Goal: Task Accomplishment & Management: Manage account settings

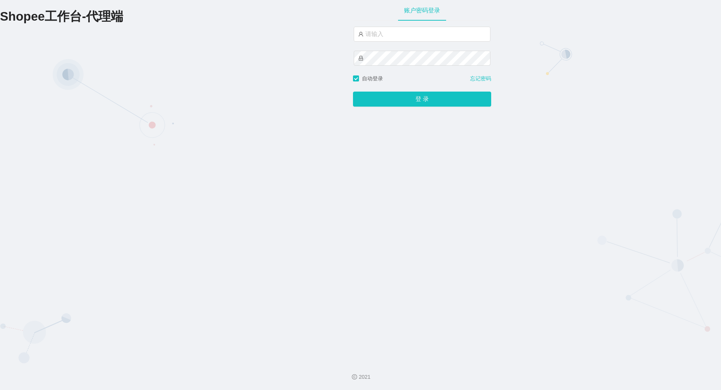
type input "yn06"
click at [353, 92] on button "登 录" at bounding box center [422, 99] width 138 height 15
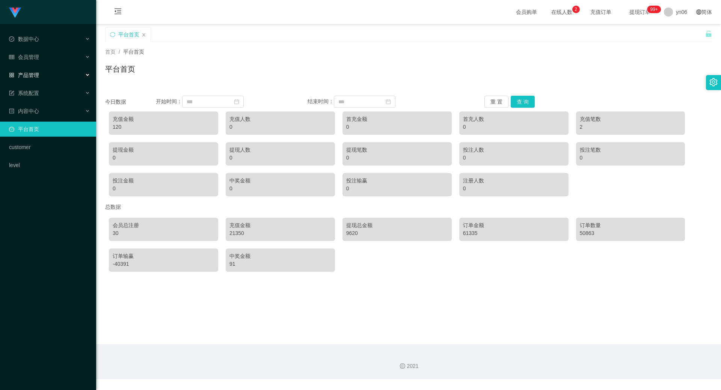
click at [22, 71] on div "产品管理" at bounding box center [48, 75] width 96 height 15
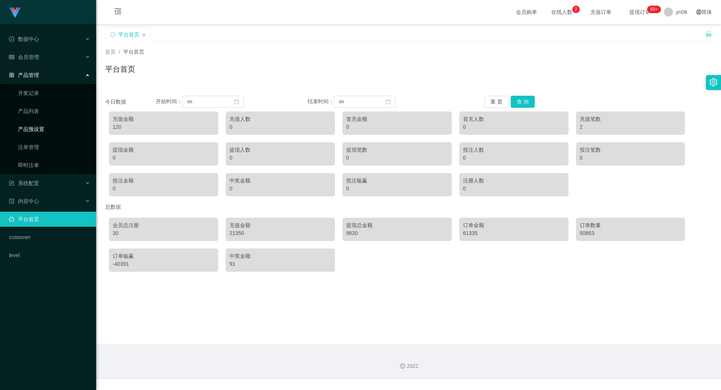
click at [32, 127] on link "产品预设置" at bounding box center [54, 129] width 72 height 15
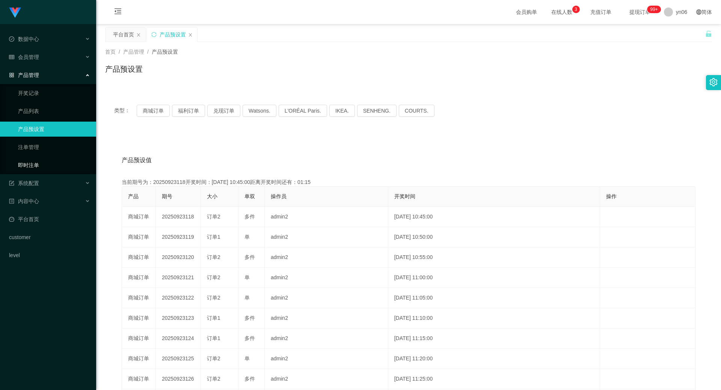
click at [29, 161] on link "即时注单" at bounding box center [54, 165] width 72 height 15
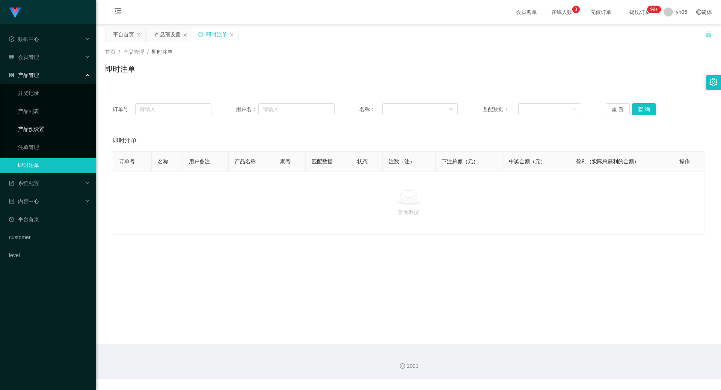
click at [37, 128] on link "产品预设置" at bounding box center [54, 129] width 72 height 15
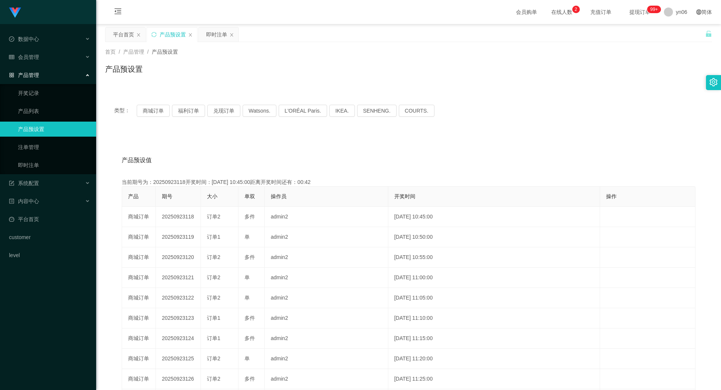
click at [30, 127] on link "产品预设置" at bounding box center [54, 129] width 72 height 15
click at [33, 163] on link "即时注单" at bounding box center [54, 165] width 72 height 15
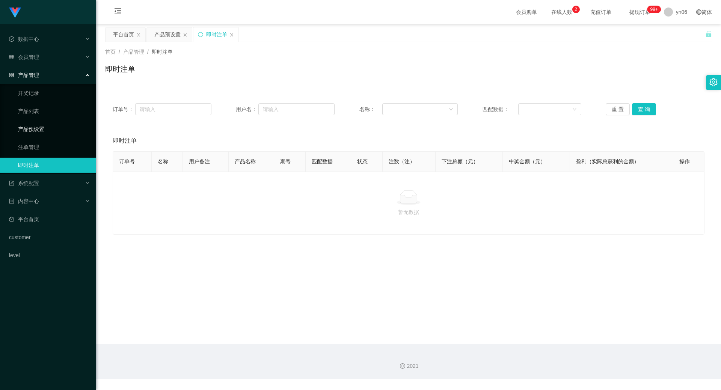
click at [40, 133] on link "产品预设置" at bounding box center [54, 129] width 72 height 15
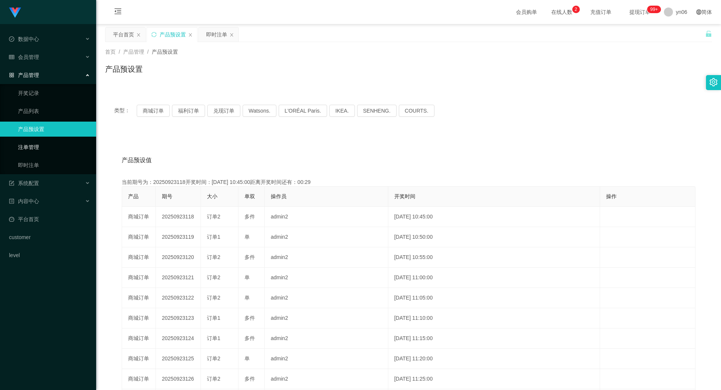
click at [38, 144] on link "注单管理" at bounding box center [54, 147] width 72 height 15
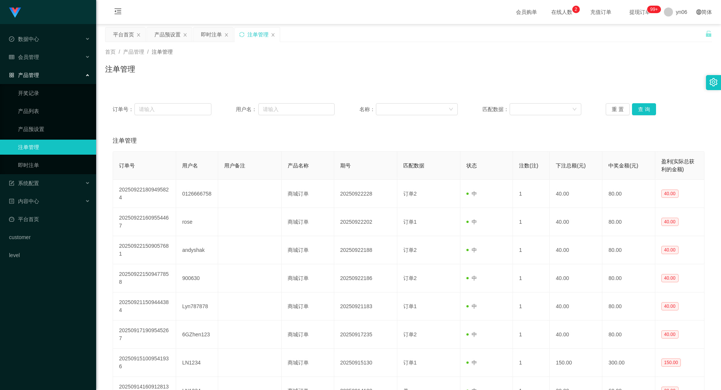
click at [33, 157] on ul "开奖记录 产品列表 产品预设置 注单管理 即时注单" at bounding box center [48, 129] width 96 height 90
click at [33, 164] on link "即时注单" at bounding box center [54, 165] width 72 height 15
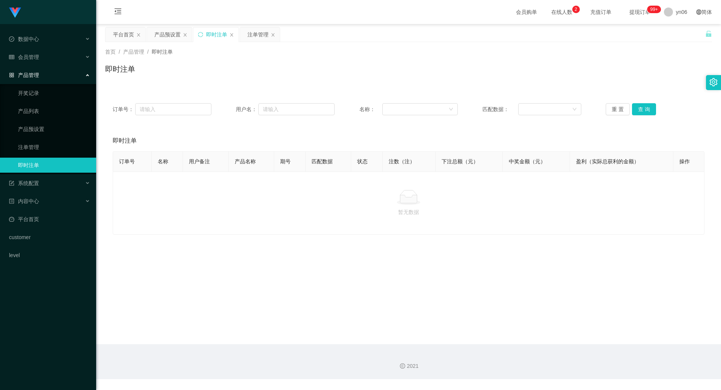
click at [32, 164] on link "即时注单" at bounding box center [54, 165] width 72 height 15
click at [35, 164] on link "即时注单" at bounding box center [54, 165] width 72 height 15
click at [36, 90] on link "开奖记录" at bounding box center [54, 93] width 72 height 15
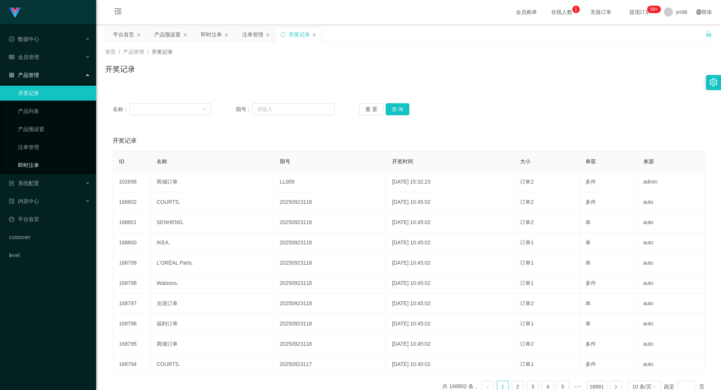
click at [39, 164] on link "即时注单" at bounding box center [54, 165] width 72 height 15
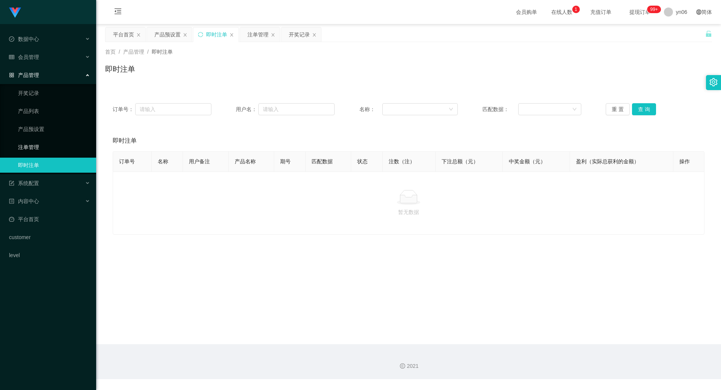
click at [33, 143] on link "注单管理" at bounding box center [54, 147] width 72 height 15
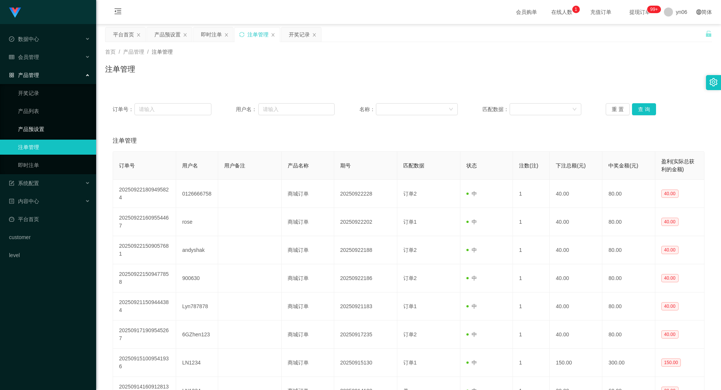
click at [32, 127] on link "产品预设置" at bounding box center [54, 129] width 72 height 15
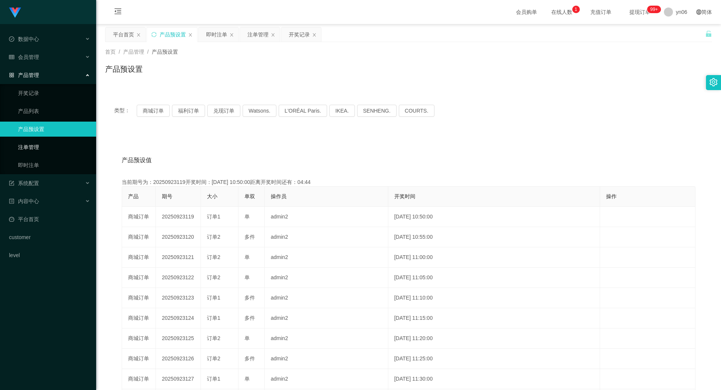
click at [29, 148] on link "注单管理" at bounding box center [54, 147] width 72 height 15
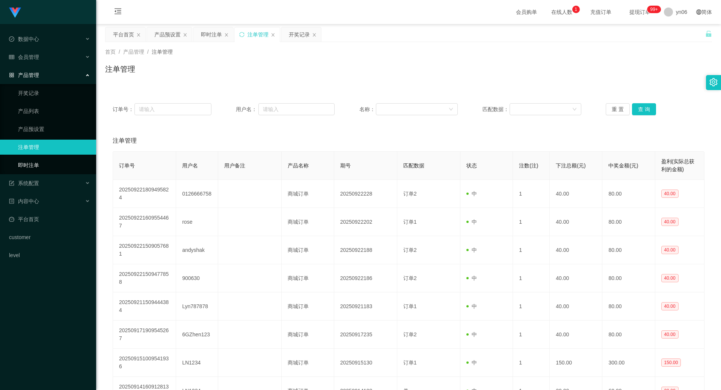
click at [33, 164] on link "即时注单" at bounding box center [54, 165] width 72 height 15
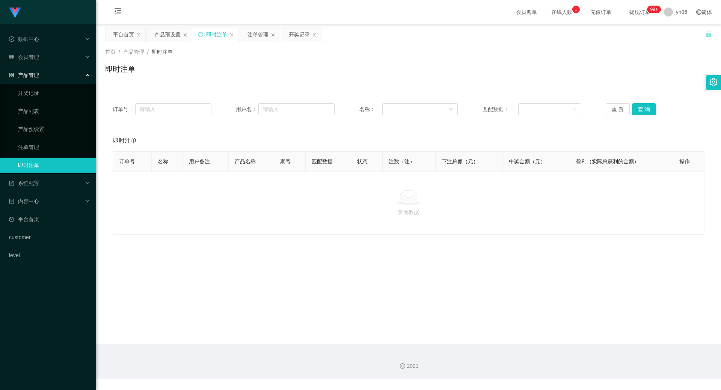
click at [31, 166] on link "即时注单" at bounding box center [54, 165] width 72 height 15
click at [39, 147] on link "注单管理" at bounding box center [54, 147] width 72 height 15
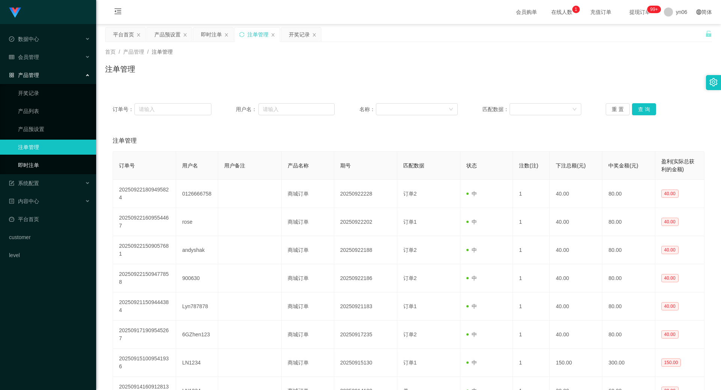
click at [35, 163] on link "即时注单" at bounding box center [54, 165] width 72 height 15
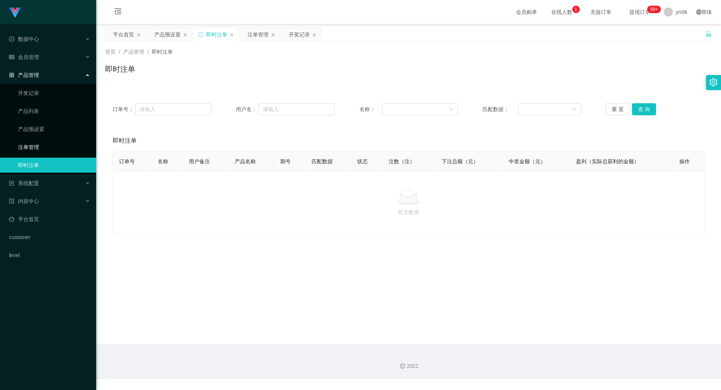
click at [34, 145] on link "注单管理" at bounding box center [54, 147] width 72 height 15
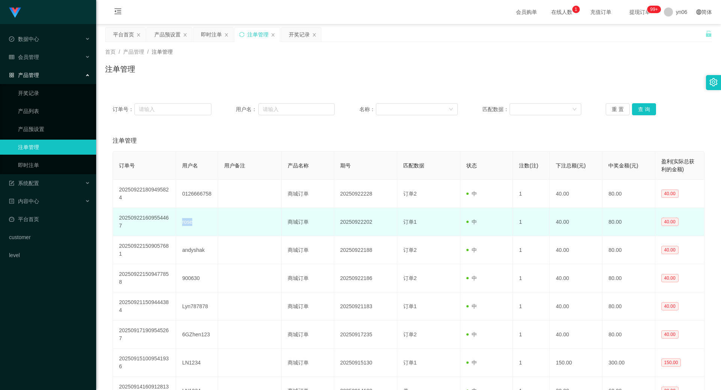
drag, startPoint x: 178, startPoint y: 222, endPoint x: 195, endPoint y: 224, distance: 17.5
click at [195, 224] on td "rose" at bounding box center [197, 222] width 42 height 28
copy td "rose"
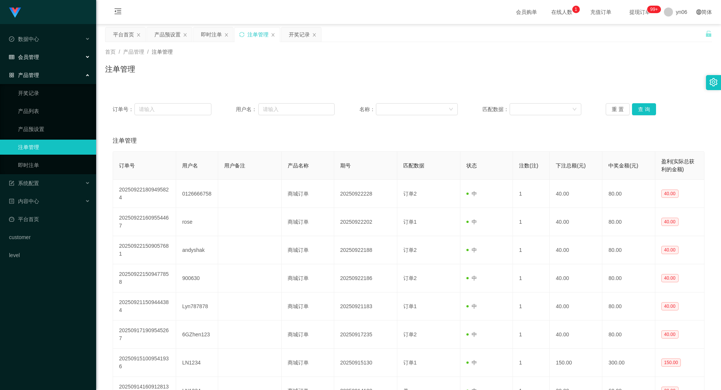
click at [38, 52] on div "会员管理" at bounding box center [48, 57] width 96 height 15
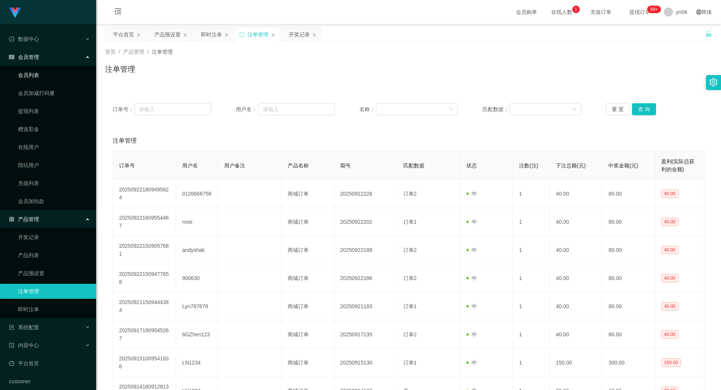
click at [43, 77] on link "会员列表" at bounding box center [54, 75] width 72 height 15
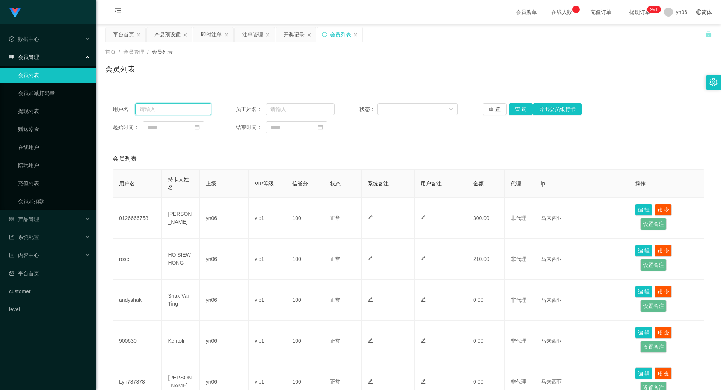
click at [181, 115] on input "text" at bounding box center [173, 109] width 76 height 12
paste input "rose"
type input "rose"
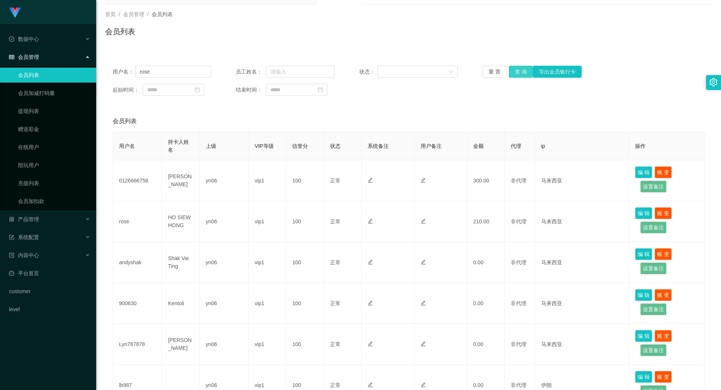
click at [522, 74] on button "查 询" at bounding box center [521, 72] width 24 height 12
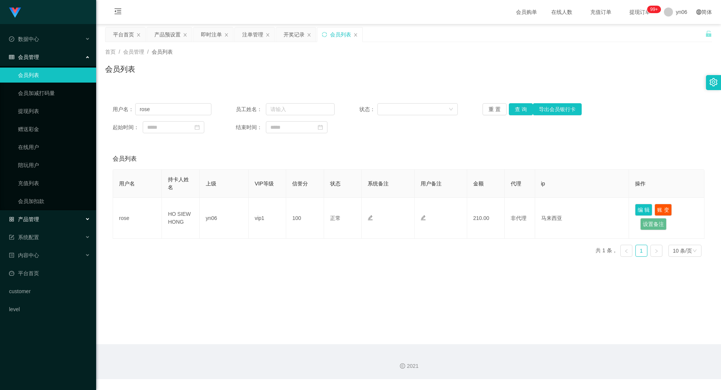
click at [43, 219] on div "产品管理" at bounding box center [48, 219] width 96 height 15
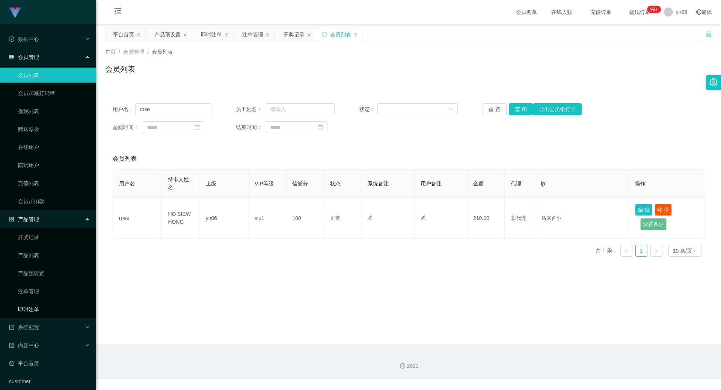
click at [41, 306] on link "即时注单" at bounding box center [54, 309] width 72 height 15
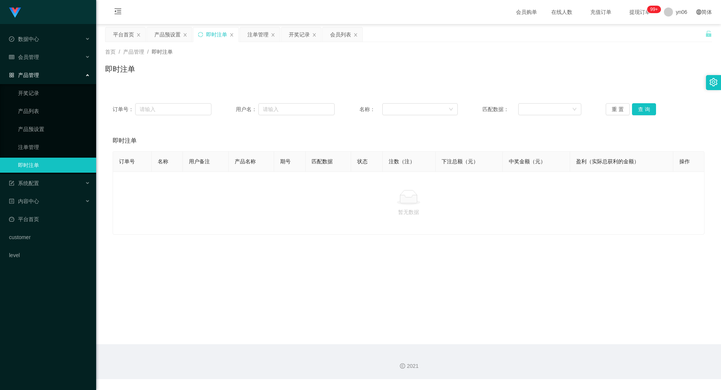
click at [53, 165] on link "即时注单" at bounding box center [54, 165] width 72 height 15
click at [49, 145] on link "注单管理" at bounding box center [54, 147] width 72 height 15
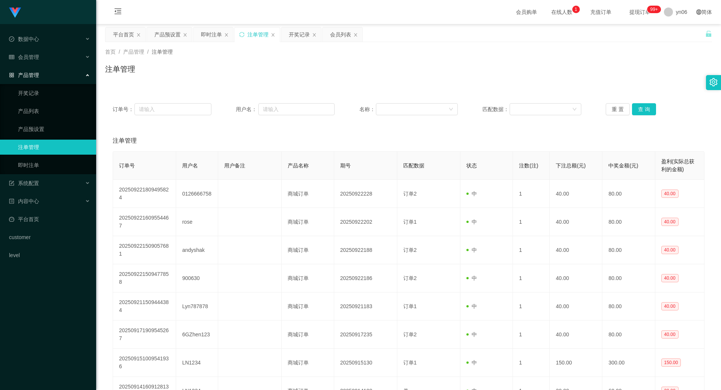
click at [49, 145] on link "注单管理" at bounding box center [54, 147] width 72 height 15
click at [39, 158] on link "即时注单" at bounding box center [54, 165] width 72 height 15
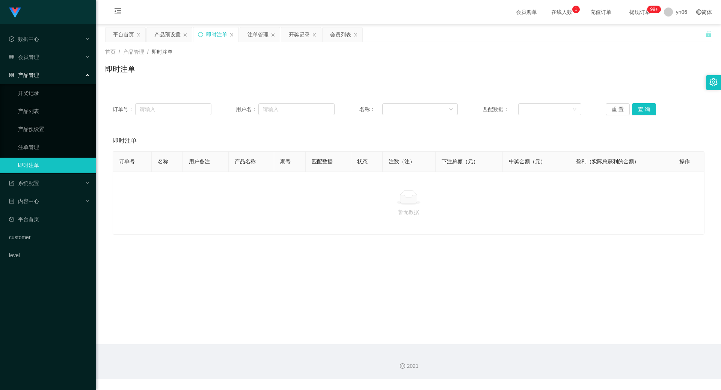
click at [41, 137] on ul "开奖记录 产品列表 产品预设置 注单管理 即时注单" at bounding box center [48, 129] width 96 height 90
click at [41, 146] on link "注单管理" at bounding box center [54, 147] width 72 height 15
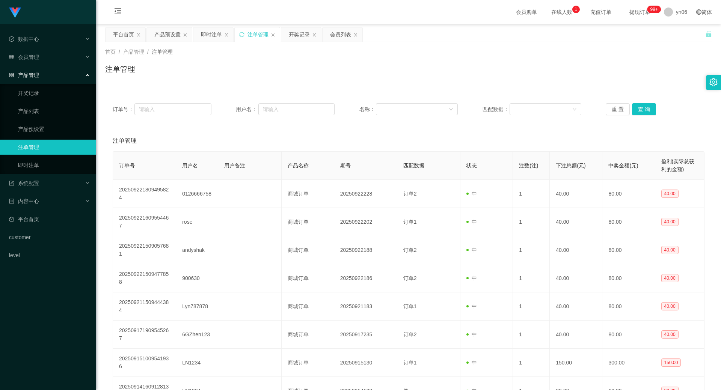
click at [187, 102] on div "订单号： 用户名： 名称： 匹配数据： 重 置 查 询" at bounding box center [408, 109] width 607 height 27
click at [185, 109] on input "text" at bounding box center [172, 109] width 77 height 12
paste input "rose"
type input "rose"
click at [639, 110] on button "查 询" at bounding box center [644, 109] width 24 height 12
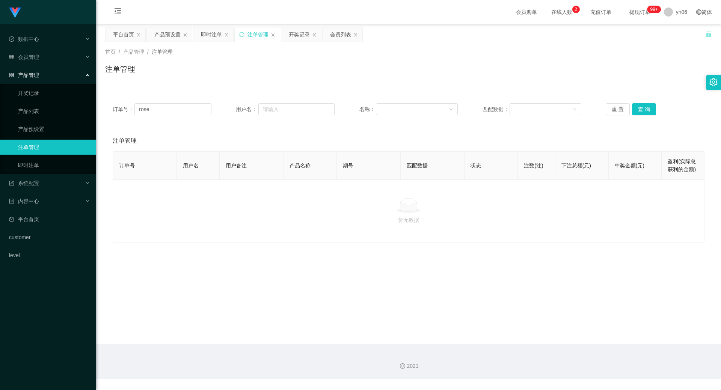
click at [33, 148] on link "注单管理" at bounding box center [54, 147] width 72 height 15
click at [32, 146] on link "注单管理" at bounding box center [54, 147] width 72 height 15
click at [176, 109] on input "rose" at bounding box center [172, 109] width 77 height 12
click at [67, 149] on link "注单管理" at bounding box center [54, 147] width 72 height 15
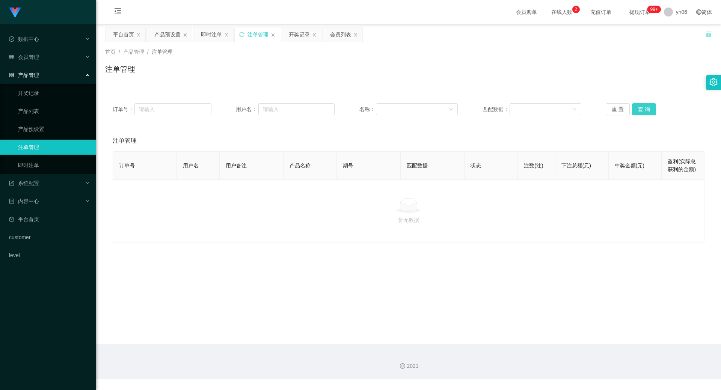
click at [639, 109] on button "查 询" at bounding box center [644, 109] width 24 height 12
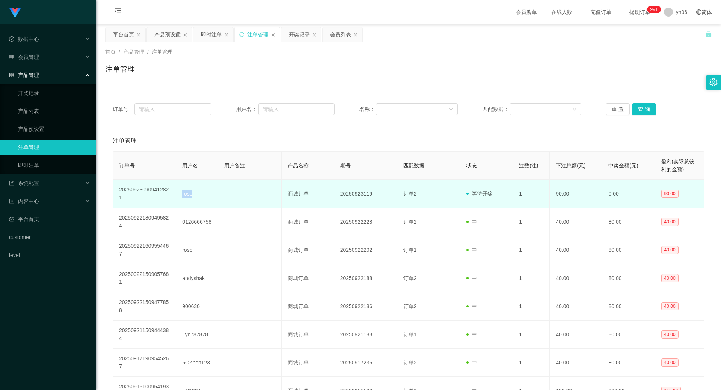
drag, startPoint x: 179, startPoint y: 192, endPoint x: 193, endPoint y: 194, distance: 14.0
click at [193, 194] on td "rose" at bounding box center [197, 194] width 42 height 28
copy td "rose"
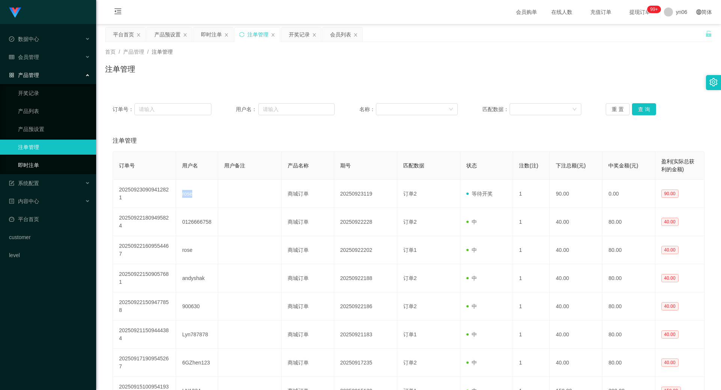
click at [54, 167] on link "即时注单" at bounding box center [54, 165] width 72 height 15
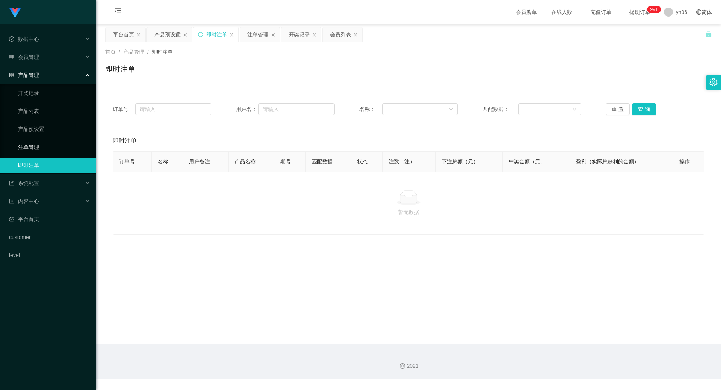
click at [39, 147] on link "注单管理" at bounding box center [54, 147] width 72 height 15
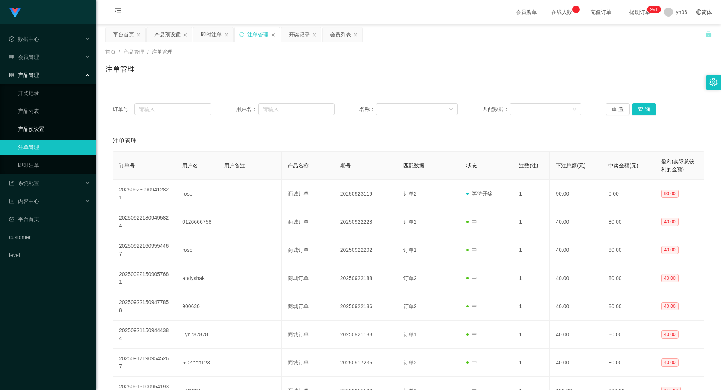
click at [48, 125] on link "产品预设置" at bounding box center [54, 129] width 72 height 15
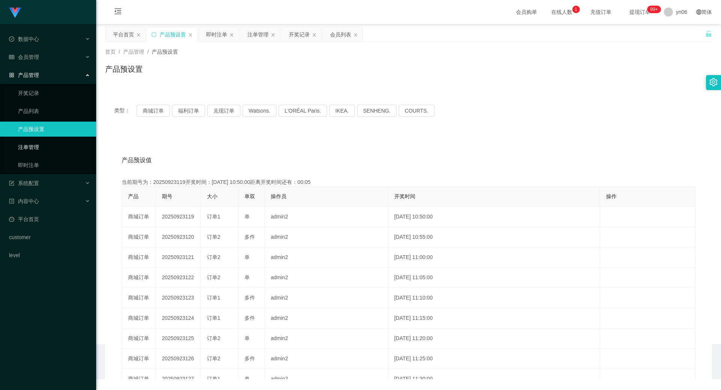
click at [35, 145] on link "注单管理" at bounding box center [54, 147] width 72 height 15
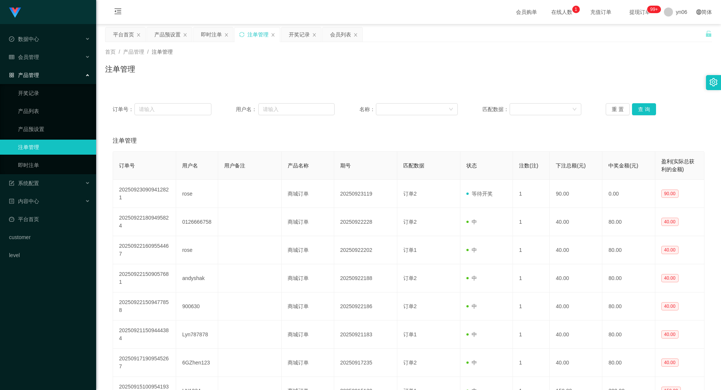
click at [35, 145] on link "注单管理" at bounding box center [54, 147] width 72 height 15
click at [42, 57] on div "会员管理" at bounding box center [48, 57] width 96 height 15
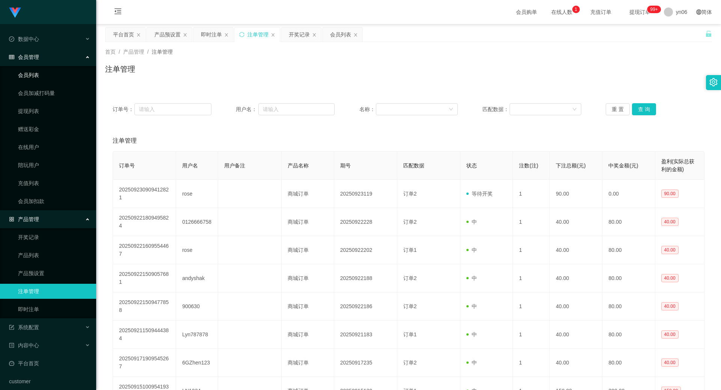
click at [38, 75] on link "会员列表" at bounding box center [54, 75] width 72 height 15
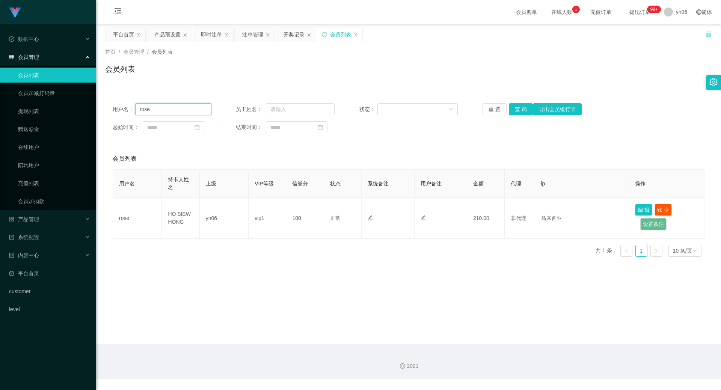
click at [171, 108] on input "rose" at bounding box center [173, 109] width 76 height 12
click at [512, 106] on button "查 询" at bounding box center [521, 109] width 24 height 12
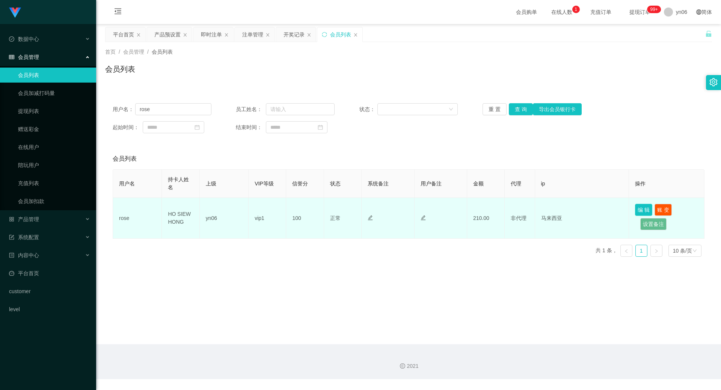
click at [636, 210] on button "编 辑" at bounding box center [643, 210] width 17 height 12
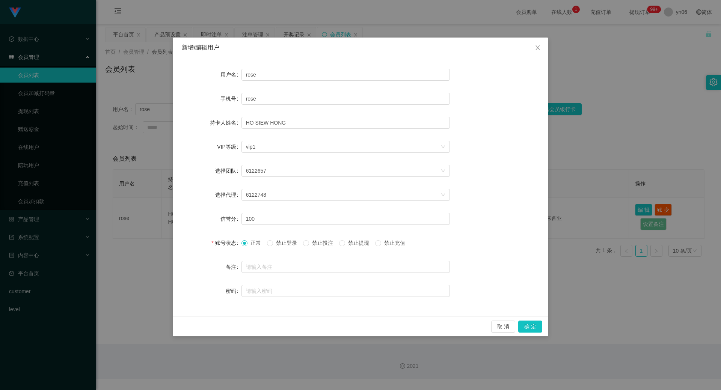
click at [143, 289] on div "新增/编辑用户 用户名 rose 手机号 rose 持卡人姓名 [PERSON_NAME] VIP等级 选择VIP等级 vip1 选择团队 6122657 选…" at bounding box center [360, 195] width 721 height 390
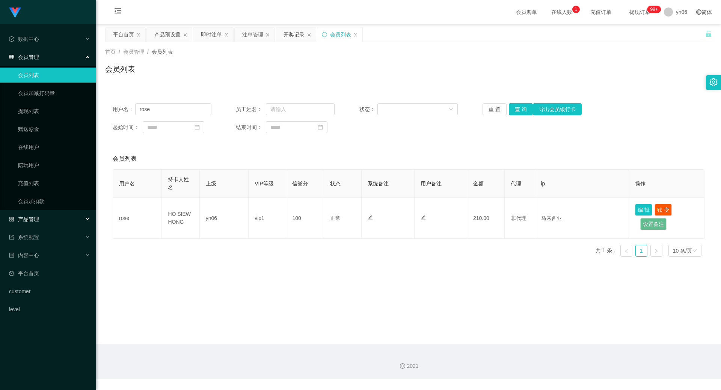
click at [43, 222] on div "产品管理" at bounding box center [48, 219] width 96 height 15
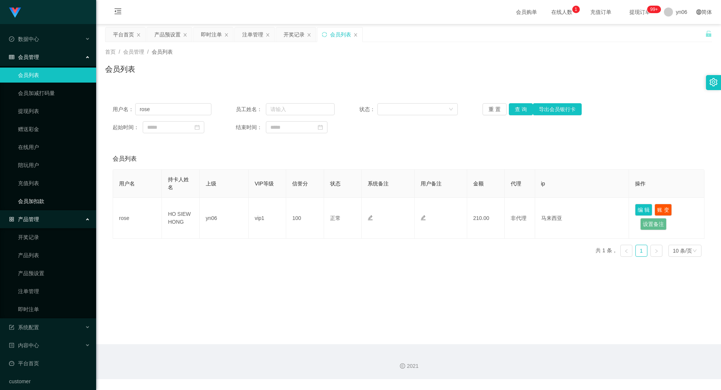
click at [47, 200] on link "会员加扣款" at bounding box center [54, 201] width 72 height 15
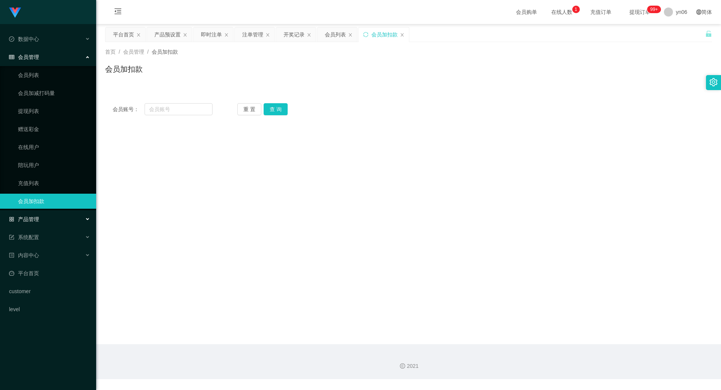
click at [41, 222] on div "产品管理" at bounding box center [48, 219] width 96 height 15
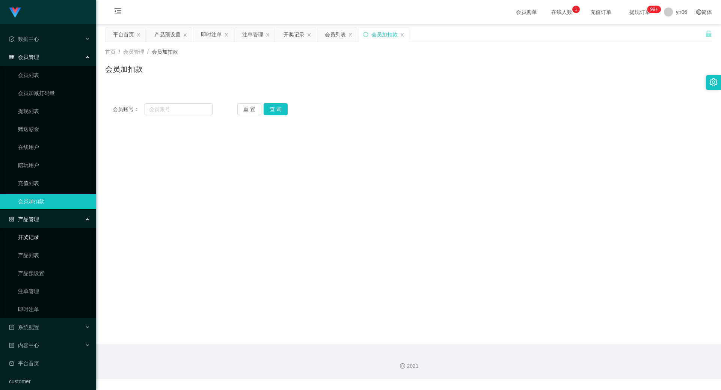
click at [45, 239] on link "开奖记录" at bounding box center [54, 237] width 72 height 15
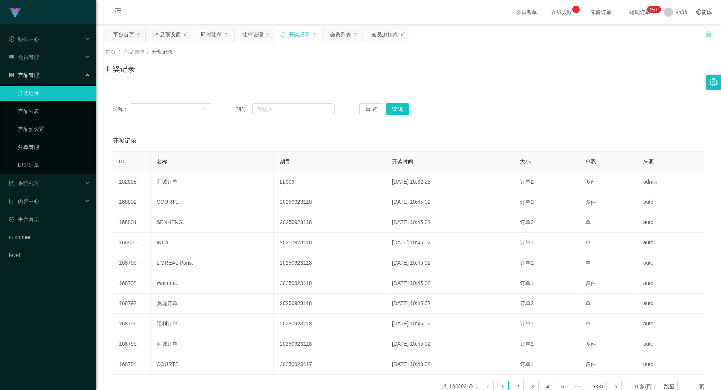
click at [42, 149] on link "注单管理" at bounding box center [54, 147] width 72 height 15
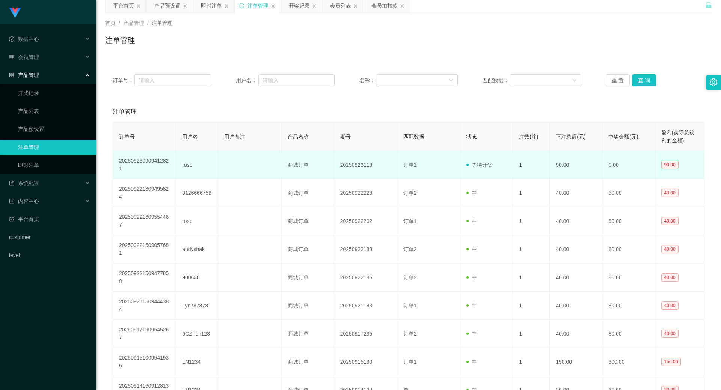
scroll to position [38, 0]
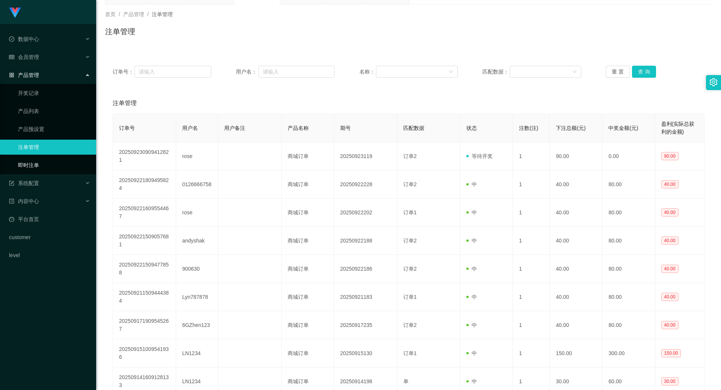
click at [38, 159] on link "即时注单" at bounding box center [54, 165] width 72 height 15
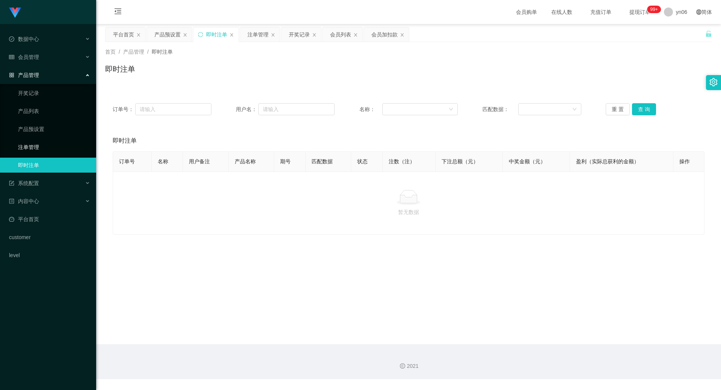
click at [37, 146] on link "注单管理" at bounding box center [54, 147] width 72 height 15
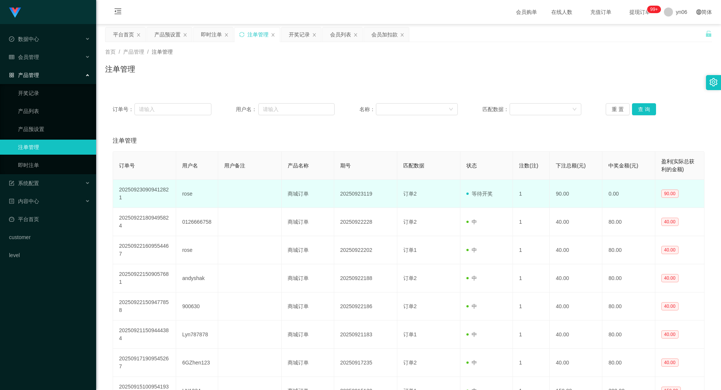
click at [479, 193] on span "等待开奖" at bounding box center [479, 194] width 26 height 6
drag, startPoint x: 181, startPoint y: 194, endPoint x: 194, endPoint y: 197, distance: 13.2
click at [194, 197] on td "rose" at bounding box center [197, 194] width 42 height 28
copy td "rose"
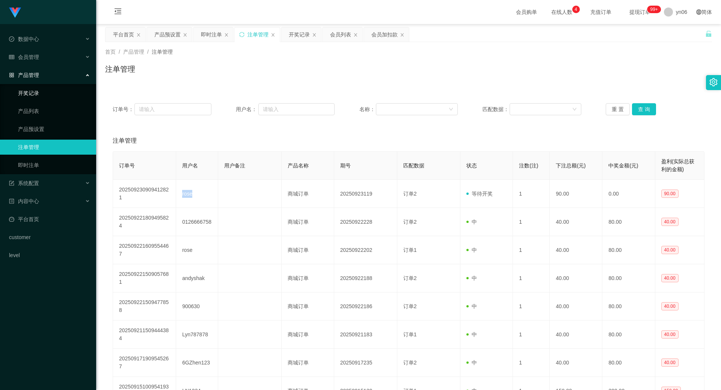
click at [24, 88] on link "开奖记录" at bounding box center [54, 93] width 72 height 15
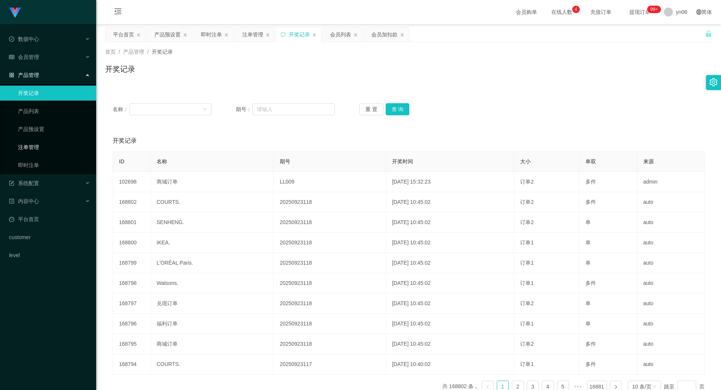
click at [36, 148] on link "注单管理" at bounding box center [54, 147] width 72 height 15
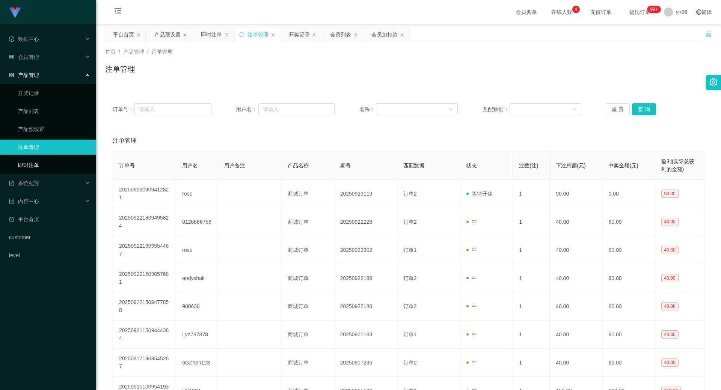
click at [35, 158] on link "即时注单" at bounding box center [54, 165] width 72 height 15
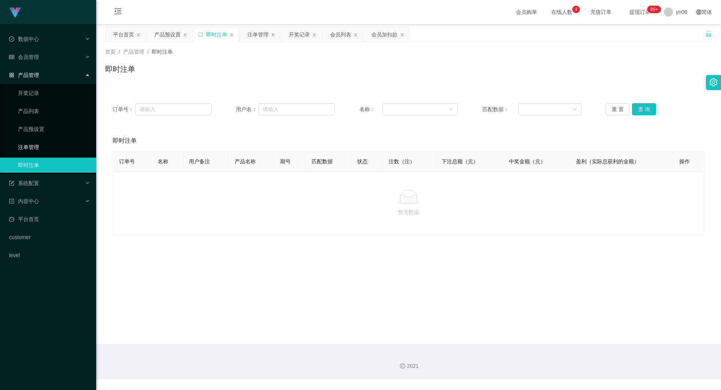
click at [35, 143] on link "注单管理" at bounding box center [54, 147] width 72 height 15
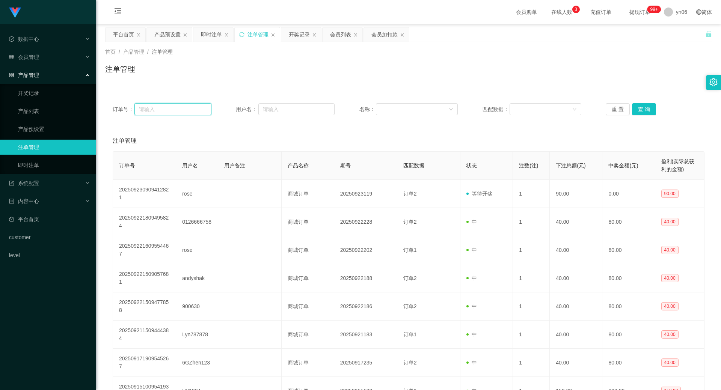
click at [165, 106] on input "text" at bounding box center [172, 109] width 77 height 12
click at [38, 55] on span "会员管理" at bounding box center [24, 57] width 30 height 6
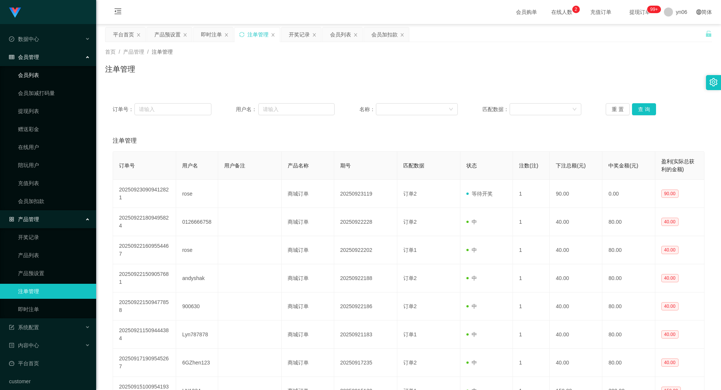
click at [41, 77] on link "会员列表" at bounding box center [54, 75] width 72 height 15
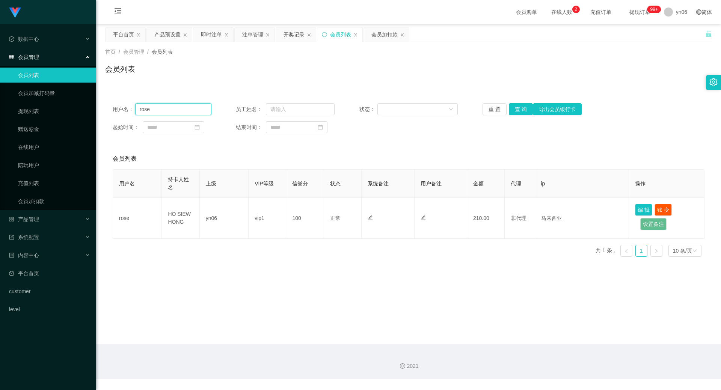
click at [178, 110] on input "rose" at bounding box center [173, 109] width 76 height 12
click at [520, 110] on button "查 询" at bounding box center [521, 109] width 24 height 12
